Goal: Find contact information: Obtain details needed to contact an individual or organization

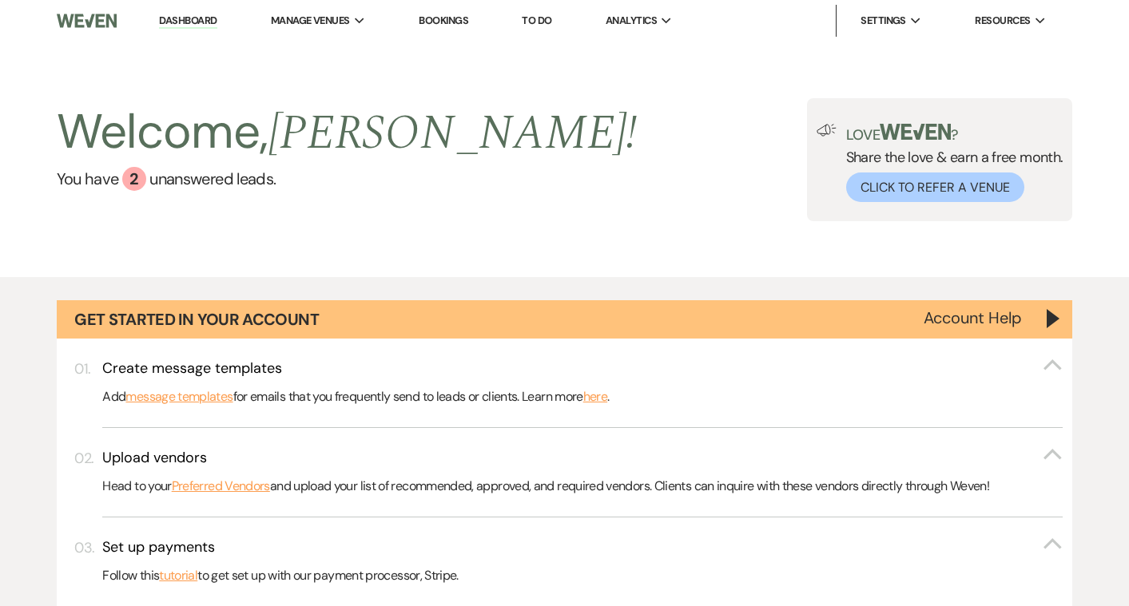
click at [432, 22] on link "Bookings" at bounding box center [444, 21] width 50 height 14
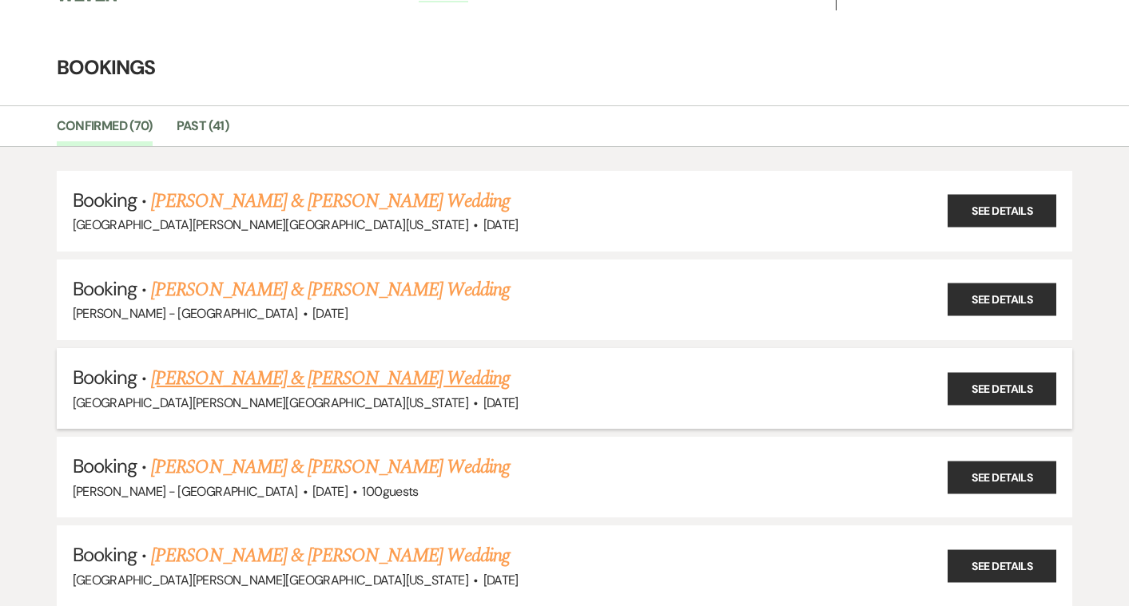
scroll to position [48, 0]
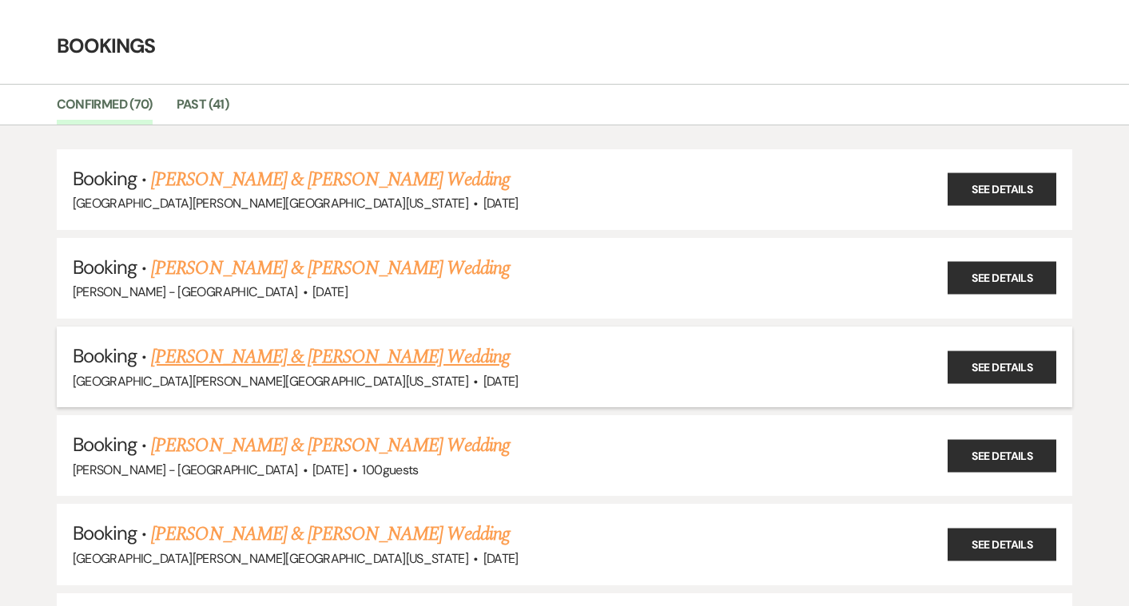
click at [234, 360] on link "[PERSON_NAME] & [PERSON_NAME] Wedding" at bounding box center [330, 357] width 358 height 29
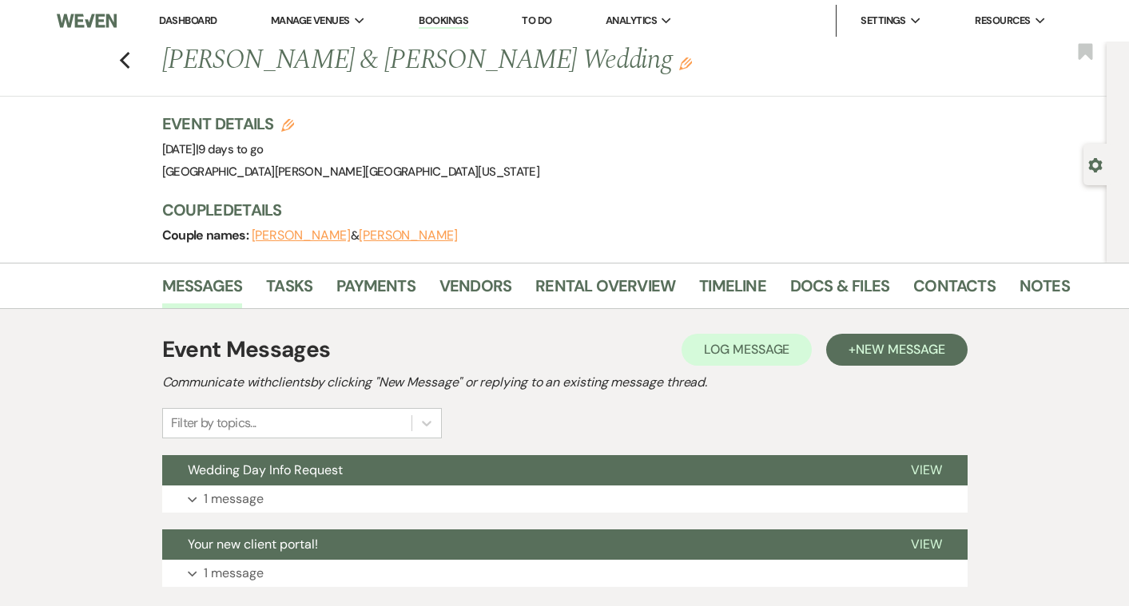
click at [380, 235] on button "[PERSON_NAME]" at bounding box center [408, 235] width 99 height 13
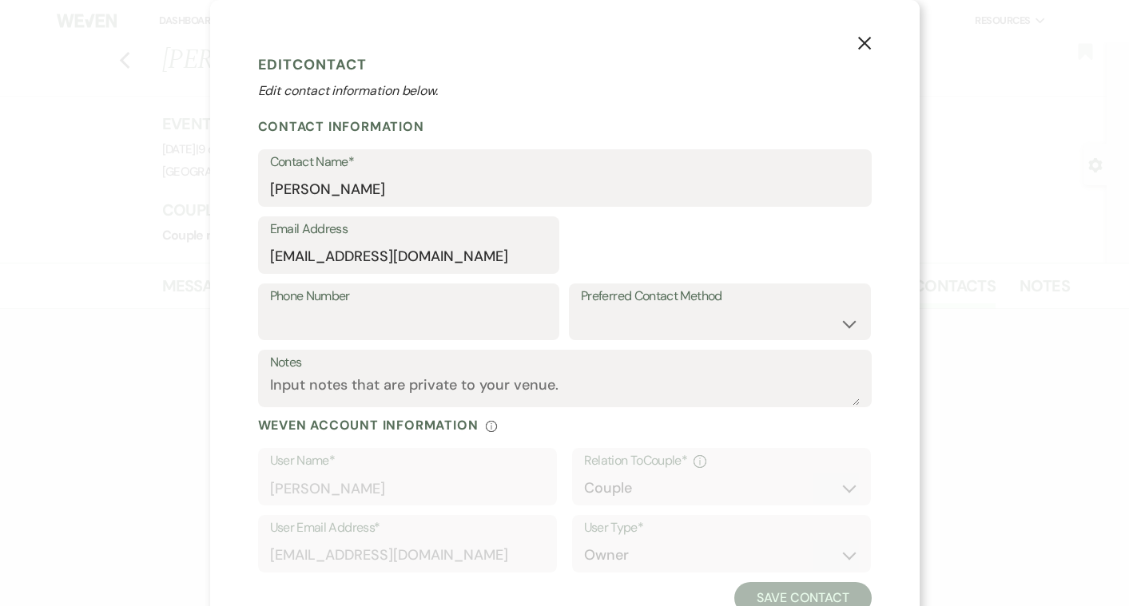
select select "1"
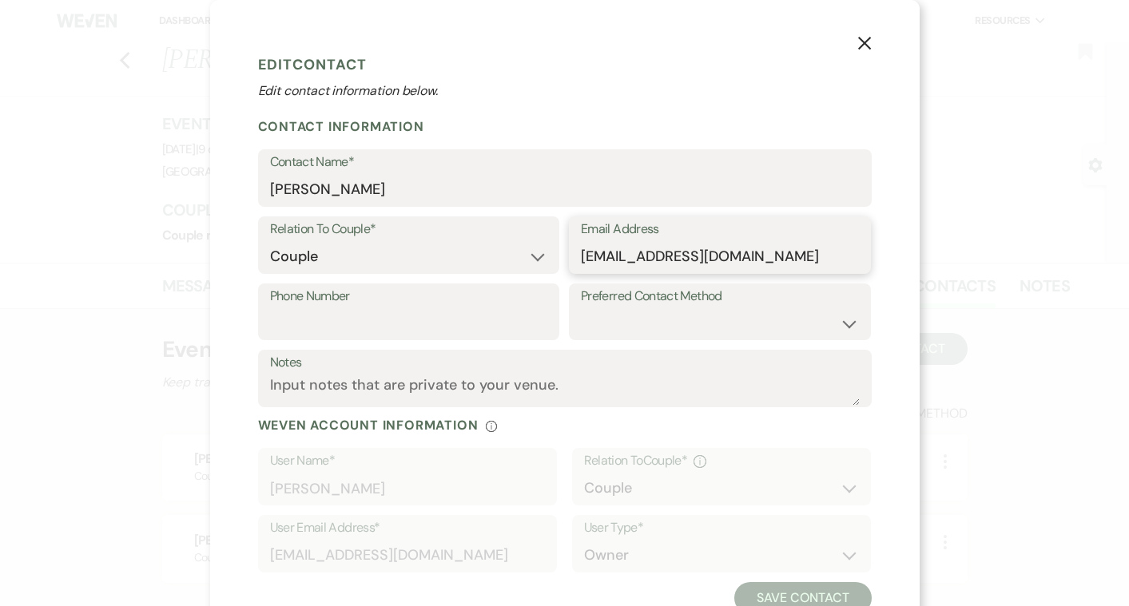
click at [665, 260] on input "[EMAIL_ADDRESS][DOMAIN_NAME]" at bounding box center [720, 256] width 278 height 31
